Goal: Task Accomplishment & Management: Complete application form

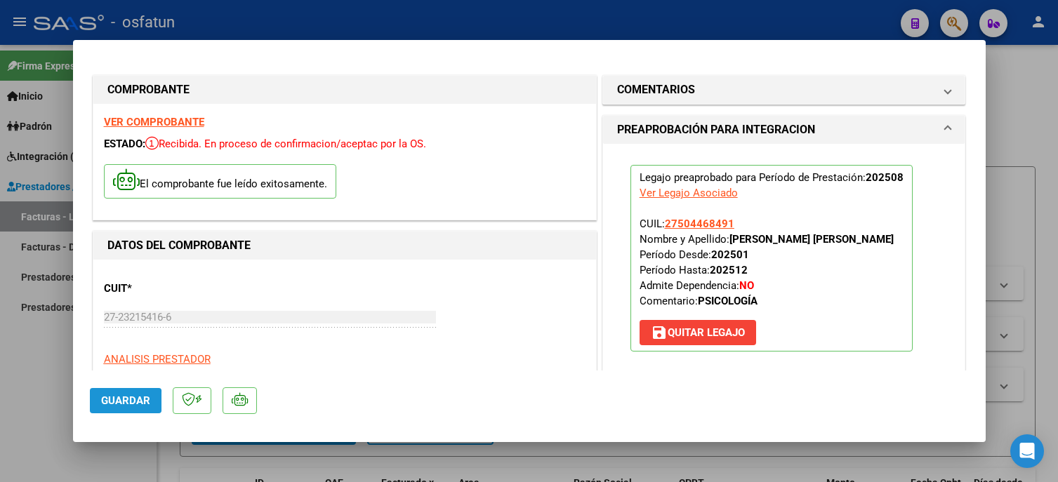
click at [113, 401] on span "Guardar" at bounding box center [125, 401] width 49 height 13
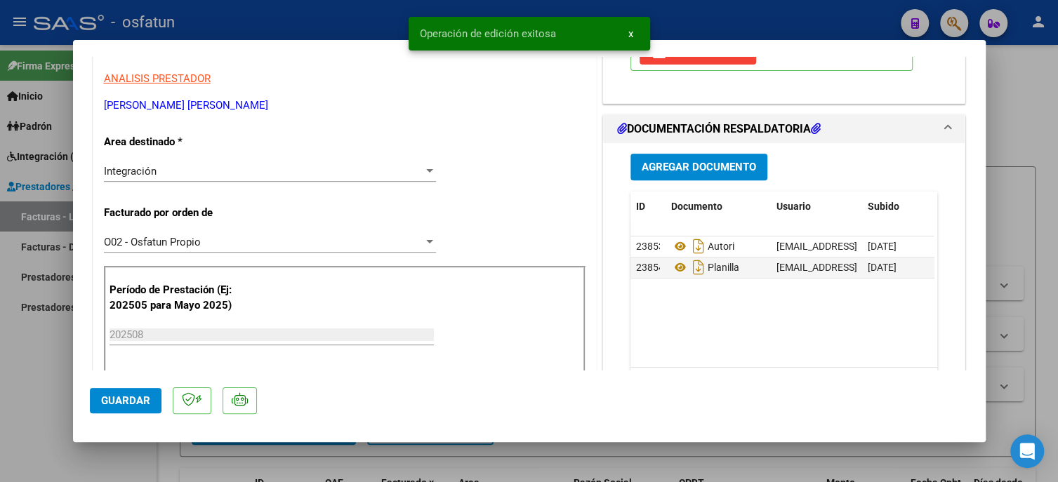
click at [42, 392] on div at bounding box center [529, 241] width 1058 height 482
type input "$ 0,00"
